Goal: Task Accomplishment & Management: Manage account settings

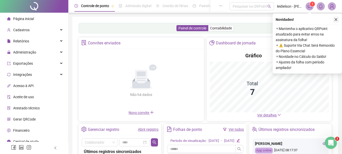
click at [337, 20] on icon "close" at bounding box center [336, 20] width 4 height 4
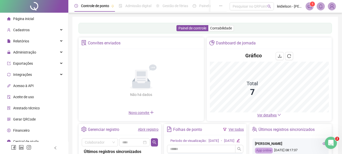
click at [34, 39] on div "Relatórios" at bounding box center [34, 41] width 66 height 10
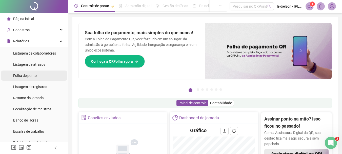
click at [26, 78] on div "Folha de ponto" at bounding box center [25, 75] width 24 height 10
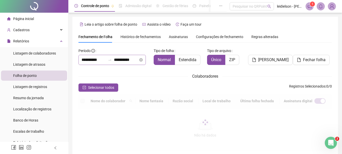
scroll to position [27, 0]
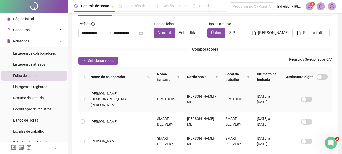
click at [85, 95] on td at bounding box center [83, 99] width 8 height 25
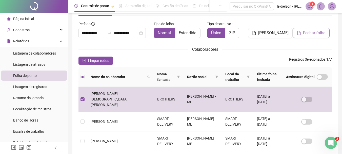
click at [306, 31] on span "Fechar folha" at bounding box center [314, 33] width 23 height 6
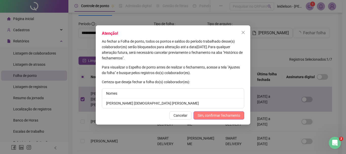
click at [225, 114] on span "Sim, confirmar fechamento" at bounding box center [219, 116] width 43 height 6
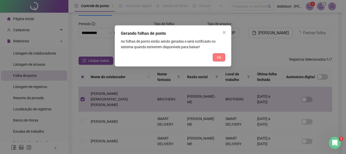
click at [219, 58] on span "Ok" at bounding box center [219, 57] width 4 height 6
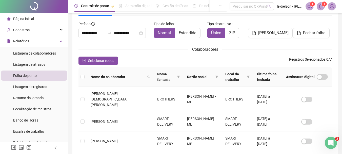
click at [321, 6] on icon "bell" at bounding box center [321, 6] width 5 height 5
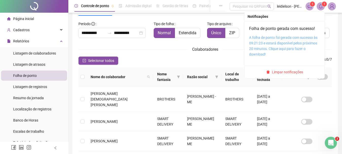
click at [274, 41] on link "A folha de ponto foi gerada com sucesso às 09:21:23 e estará disponível pelos p…" at bounding box center [283, 45] width 68 height 21
